Goal: Information Seeking & Learning: Learn about a topic

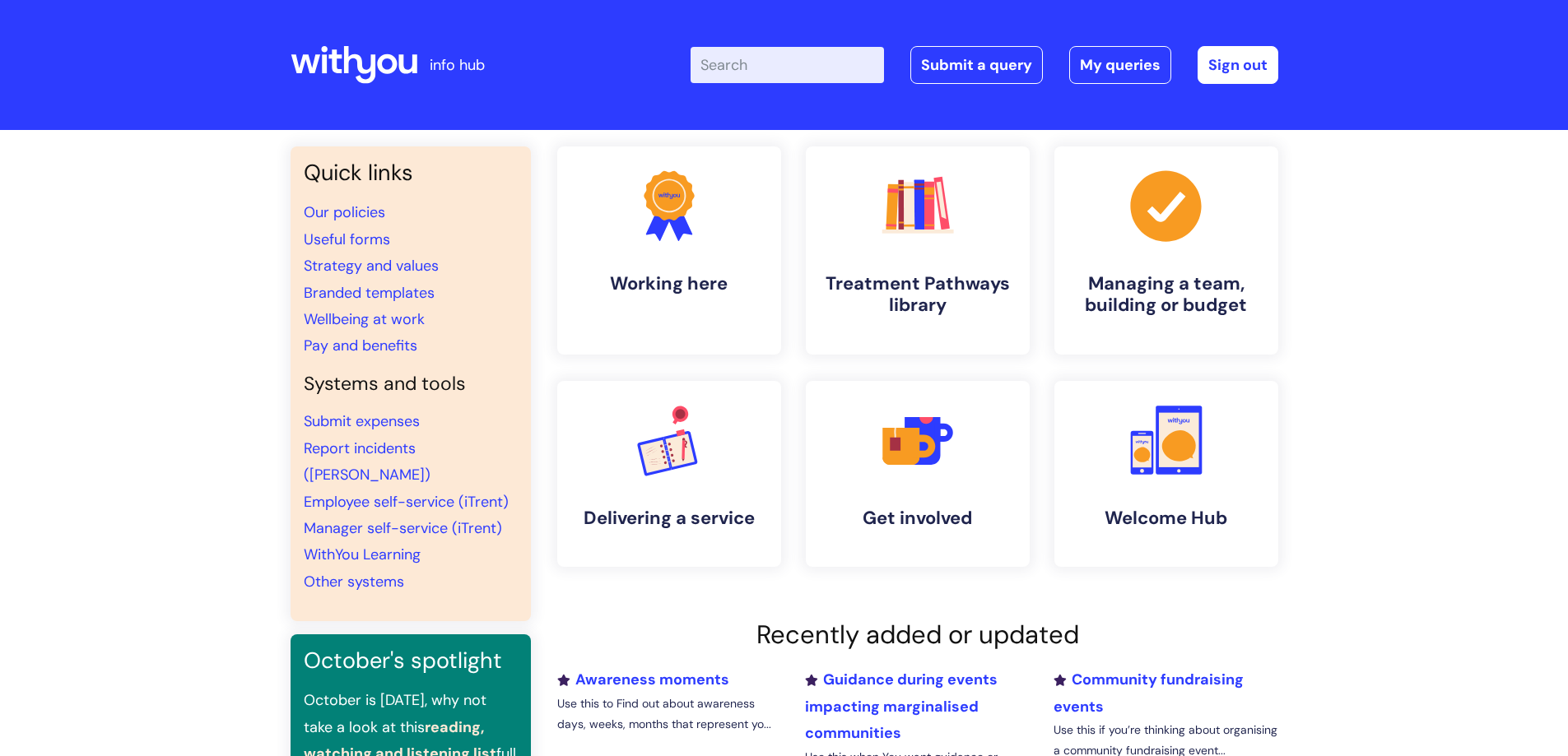
click at [741, 74] on input "Enter your search term here..." at bounding box center [787, 65] width 193 height 36
type input "[MEDICAL_DATA]"
click button "Search" at bounding box center [0, 0] width 0 height 0
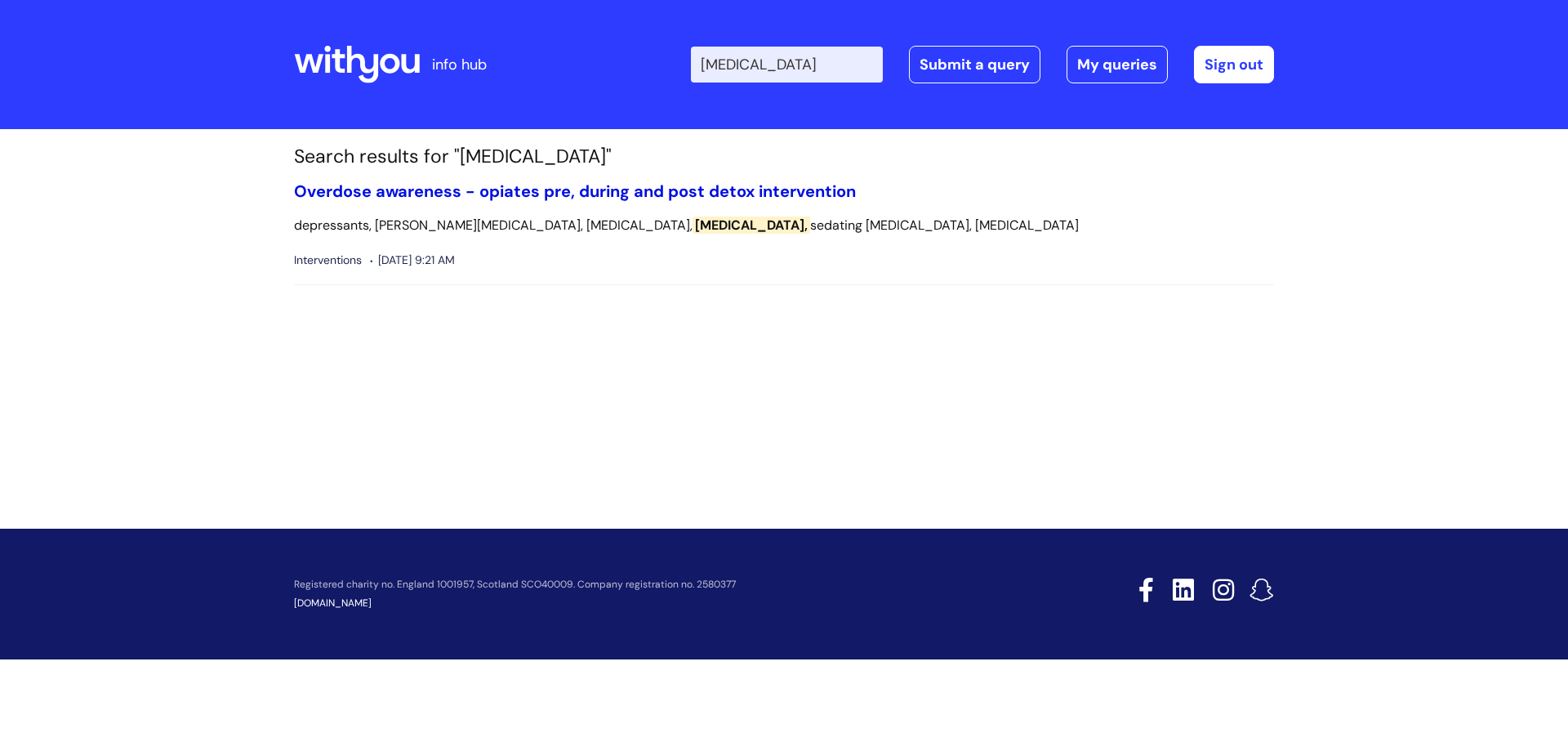
click at [451, 185] on link "Overdose awareness - opiates pre, during and post detox intervention" at bounding box center [575, 191] width 562 height 21
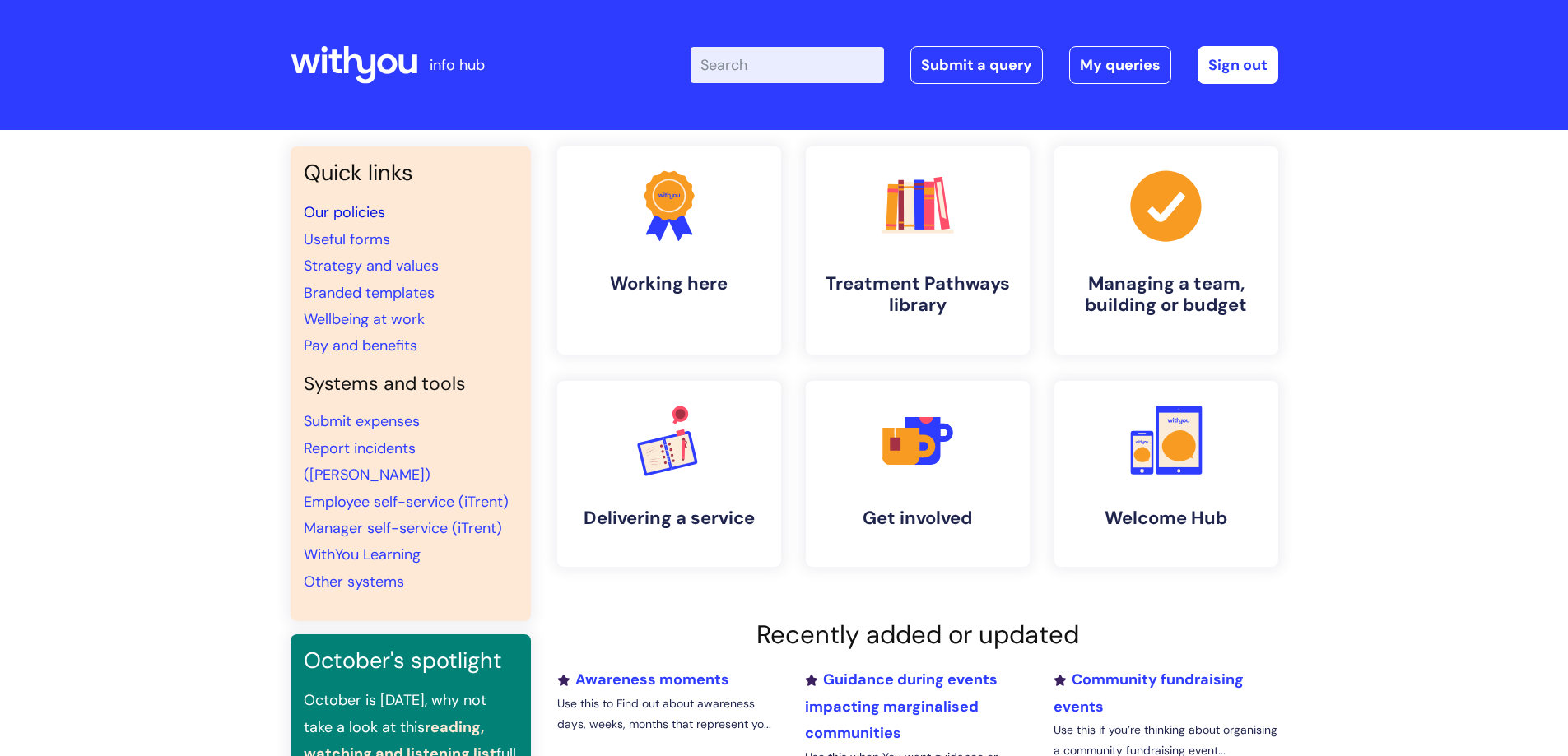
click at [336, 214] on link "Our policies" at bounding box center [345, 212] width 82 height 19
click at [335, 210] on link "Our policies" at bounding box center [345, 212] width 82 height 19
